Goal: Transaction & Acquisition: Download file/media

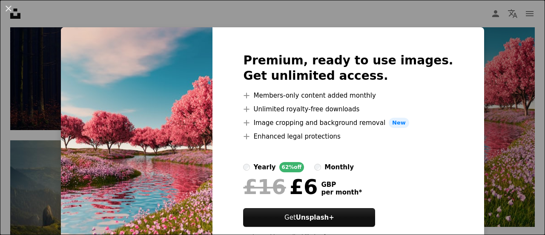
click at [452, 10] on div "An X shape Premium, ready to use images. Get unlimited access. A plus sign Memb…" at bounding box center [272, 117] width 545 height 235
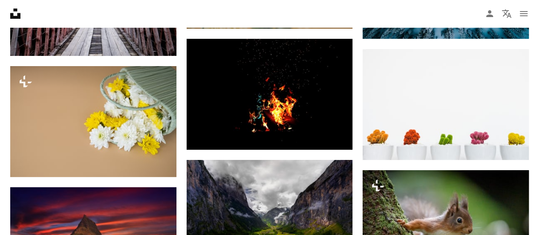
scroll to position [9724, 0]
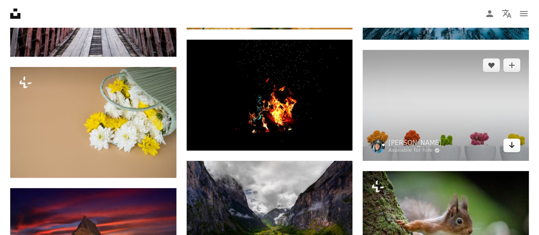
click at [511, 143] on icon "Arrow pointing down" at bounding box center [511, 145] width 7 height 10
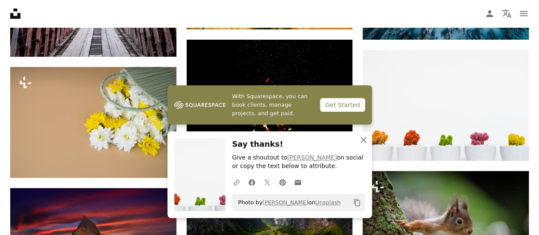
click at [364, 142] on icon "button" at bounding box center [364, 140] width 6 height 6
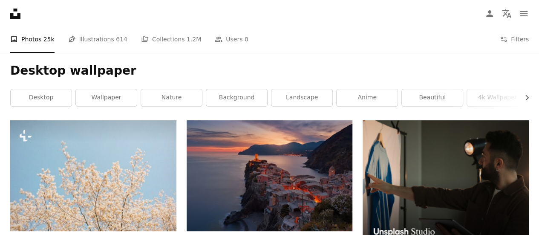
scroll to position [131, 0]
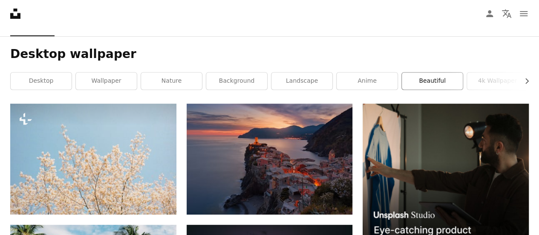
click at [437, 81] on link "beautiful" at bounding box center [432, 80] width 61 height 17
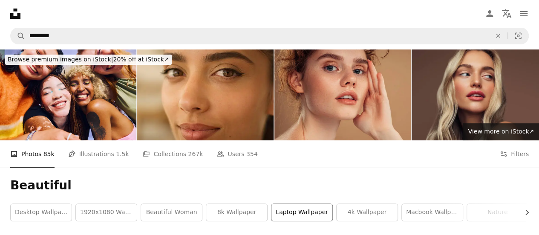
click at [303, 212] on link "laptop wallpaper" at bounding box center [301, 212] width 61 height 17
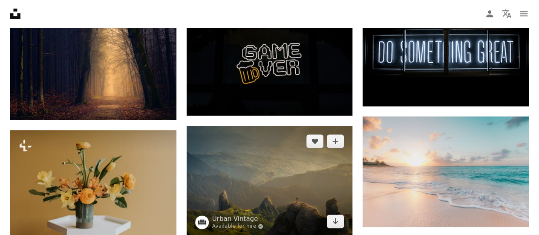
scroll to position [474, 0]
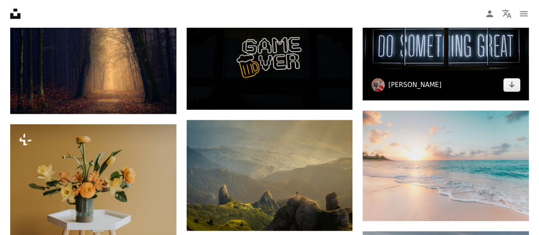
click at [403, 83] on link "[PERSON_NAME]" at bounding box center [414, 85] width 53 height 9
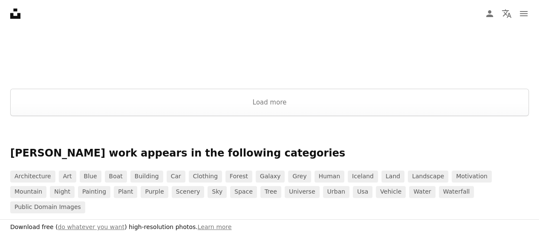
scroll to position [1636, 0]
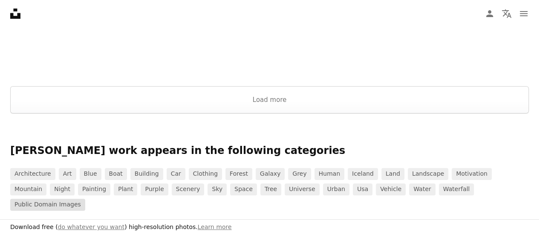
click at [85, 199] on link "Public domain images" at bounding box center [47, 205] width 75 height 12
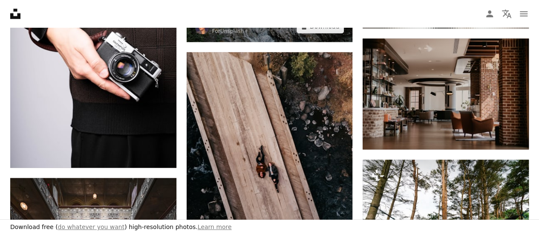
scroll to position [759, 0]
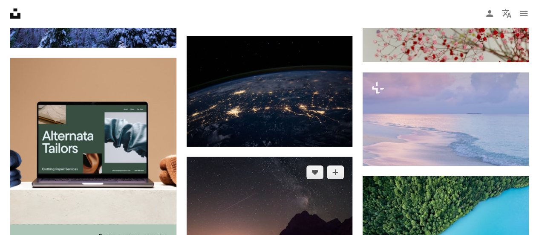
scroll to position [1265, 0]
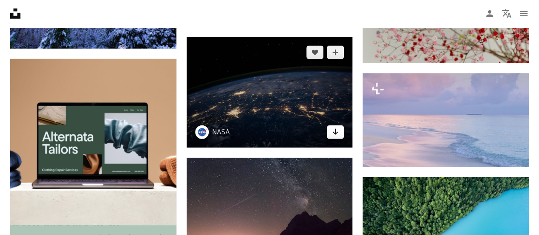
click at [337, 133] on icon "Arrow pointing down" at bounding box center [335, 132] width 7 height 10
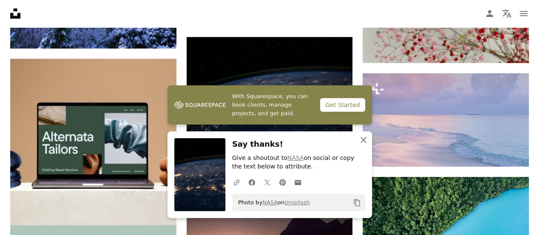
click at [366, 137] on icon "button" at bounding box center [364, 140] width 6 height 6
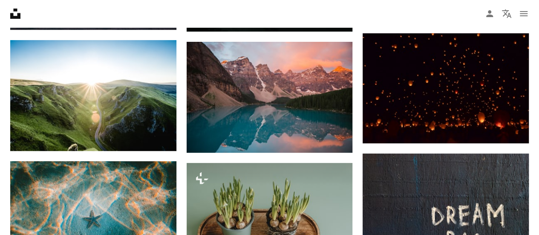
scroll to position [1755, 0]
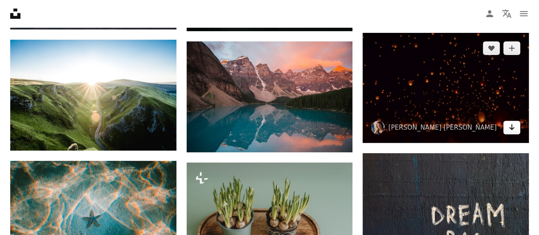
click at [510, 129] on icon "Arrow pointing down" at bounding box center [511, 127] width 7 height 10
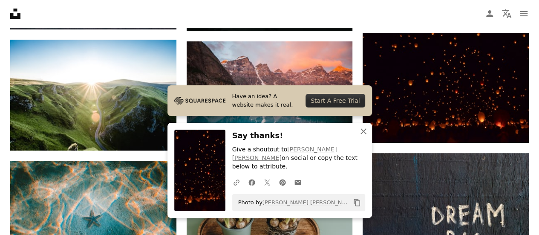
click at [369, 140] on button "An X shape Close" at bounding box center [363, 131] width 17 height 17
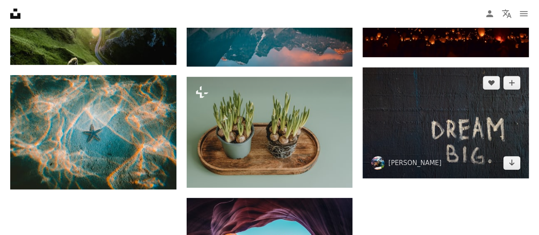
scroll to position [1843, 0]
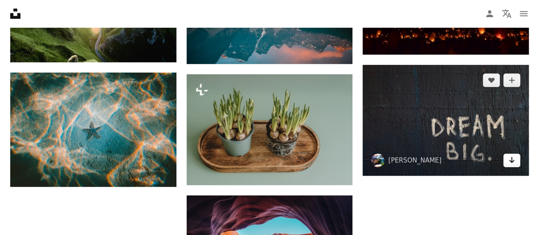
click at [511, 159] on icon "Download" at bounding box center [512, 160] width 6 height 6
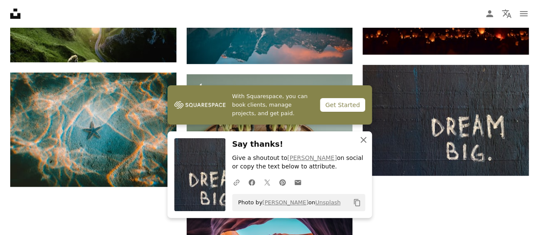
click at [366, 141] on icon "An X shape" at bounding box center [363, 140] width 10 height 10
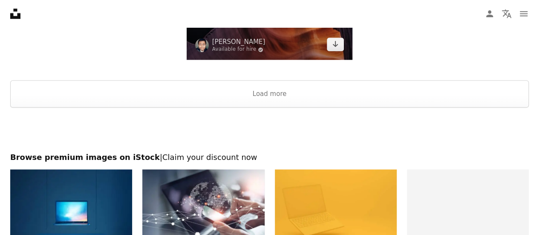
scroll to position [2088, 0]
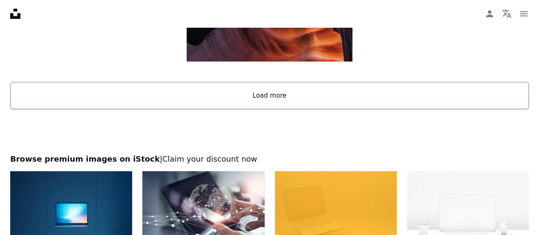
click at [281, 98] on button "Load more" at bounding box center [269, 95] width 519 height 27
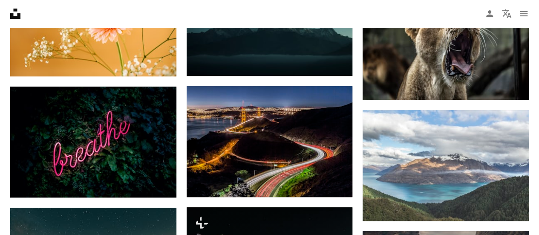
scroll to position [3526, 0]
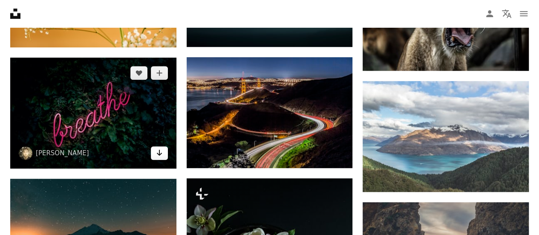
click at [160, 150] on icon "Arrow pointing down" at bounding box center [159, 152] width 7 height 10
